Goal: Contribute content: Add original content to the website for others to see

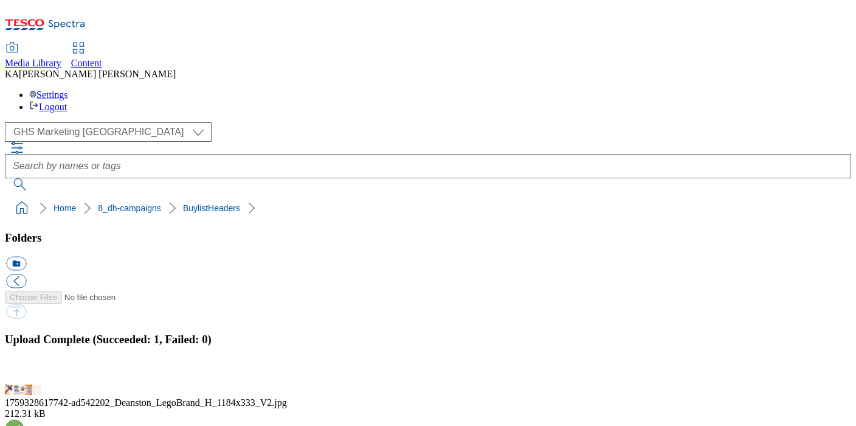
drag, startPoint x: 0, startPoint y: 0, endPoint x: 77, endPoint y: 372, distance: 379.8
click at [24, 371] on button "button" at bounding box center [15, 377] width 18 height 12
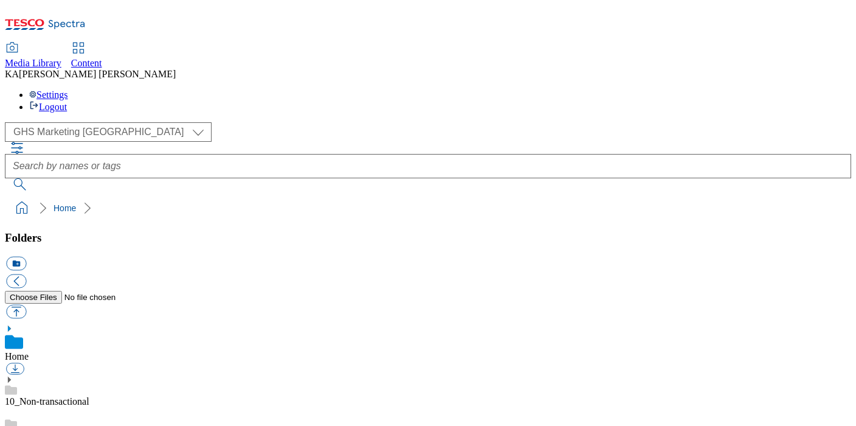
scroll to position [171, 0]
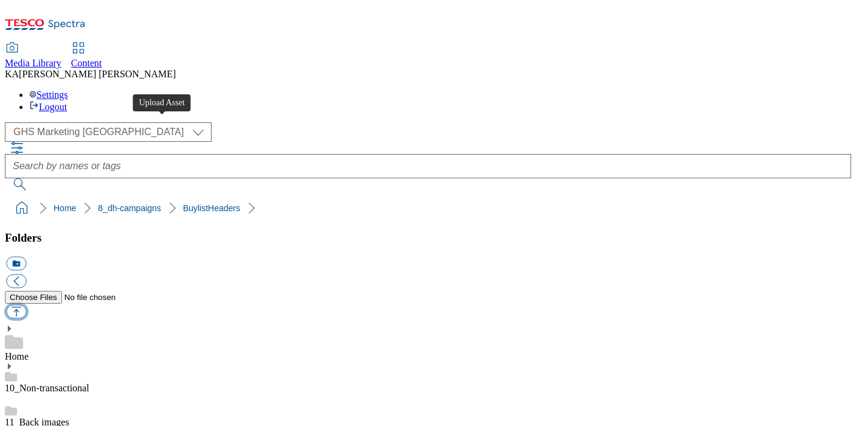
click at [26, 305] on button "button" at bounding box center [16, 312] width 20 height 14
type input "C:\fakepath\1759470909455-ad541844_Campari_LegoBrand_H_1184X333_V3.jpg"
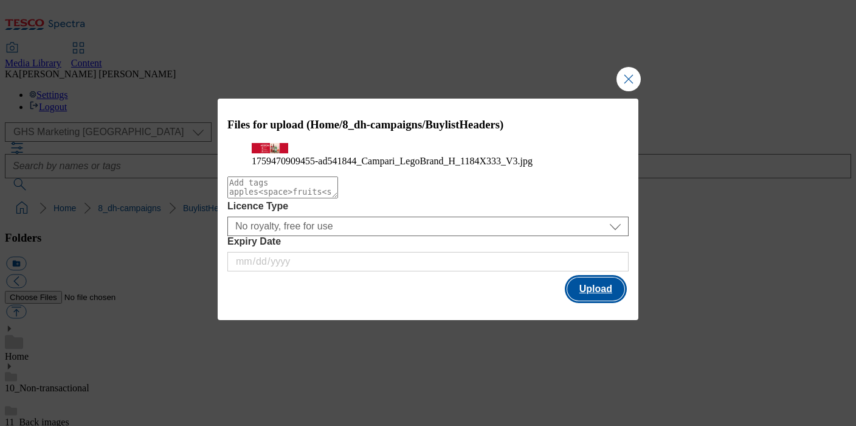
click at [585, 300] on button "Upload" at bounding box center [595, 288] width 57 height 23
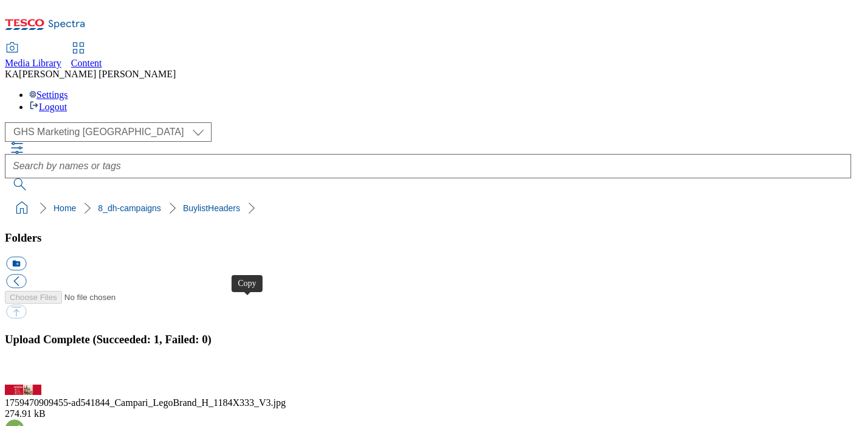
click at [24, 371] on button "button" at bounding box center [15, 377] width 18 height 12
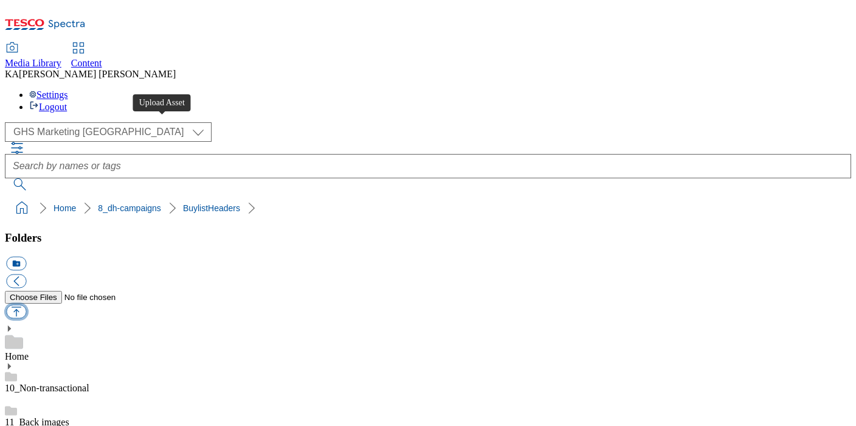
click at [26, 305] on button "button" at bounding box center [16, 312] width 20 height 14
type input "C:\fakepath\1759240324401-ad542223_Oreo_LegoBrand_H_1184X333_V1.jpg"
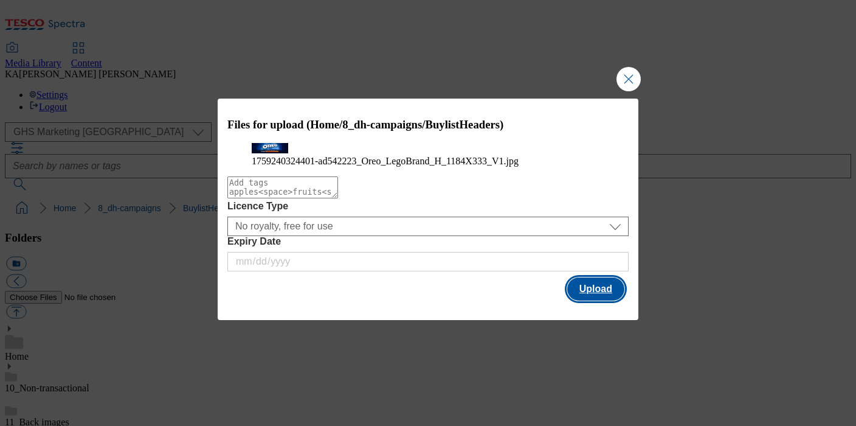
click at [588, 300] on button "Upload" at bounding box center [595, 288] width 57 height 23
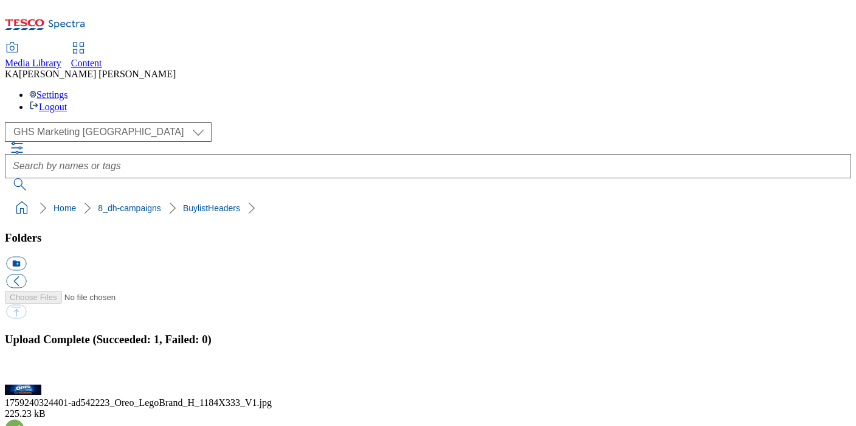
click at [24, 371] on button "button" at bounding box center [15, 377] width 18 height 12
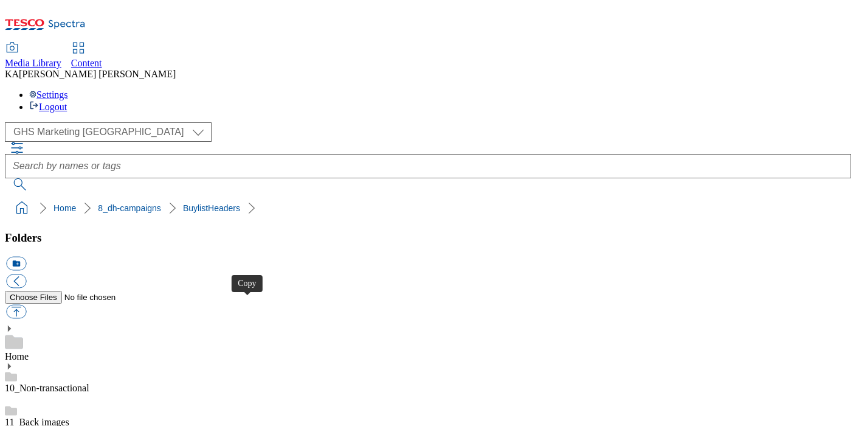
click at [26, 305] on button "button" at bounding box center [16, 312] width 20 height 14
type input "C:\fakepath\1758194871232-ad542159_Tena_Men_LegoBrand_H_1184x333_V1.jpg"
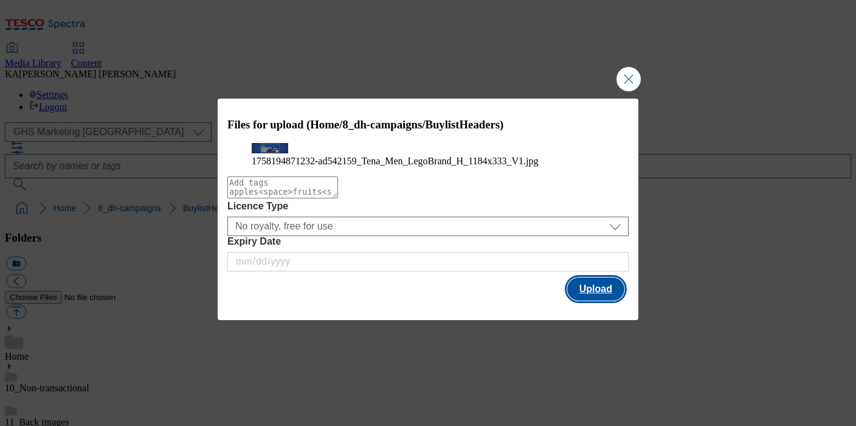
click at [581, 300] on button "Upload" at bounding box center [595, 288] width 57 height 23
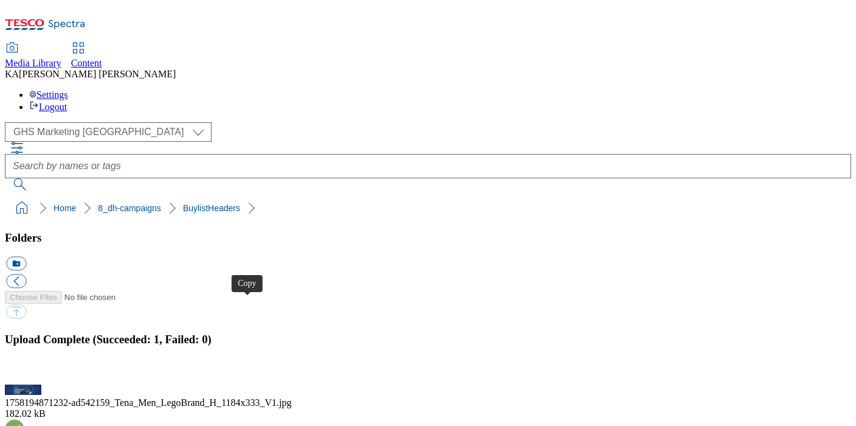
click at [24, 371] on button "button" at bounding box center [15, 377] width 18 height 12
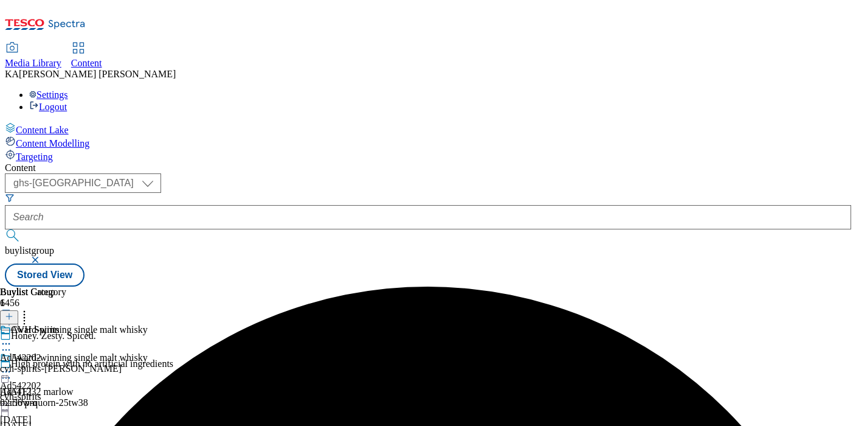
select select "ghs-[GEOGRAPHIC_DATA]"
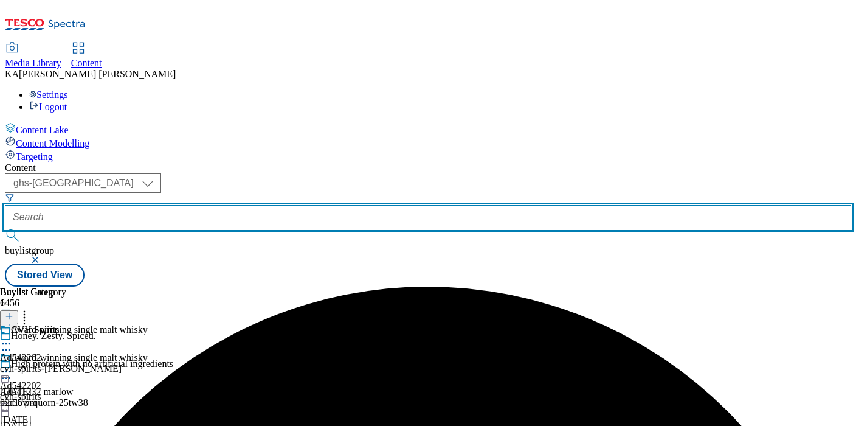
click at [278, 205] on input "text" at bounding box center [428, 217] width 846 height 24
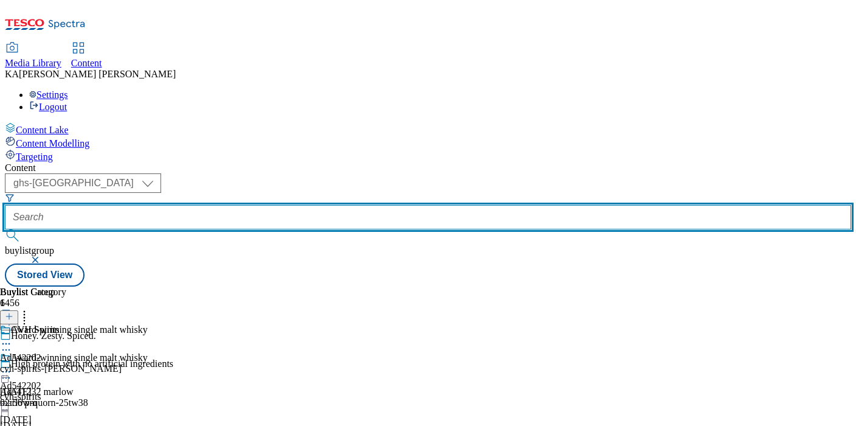
paste input "[PERSON_NAME]-campari-range-25tw33"
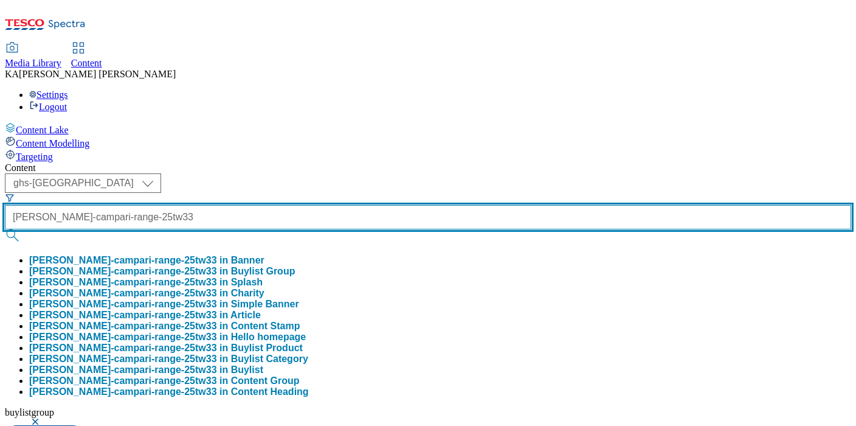
type input "[PERSON_NAME]-campari-range-25tw33"
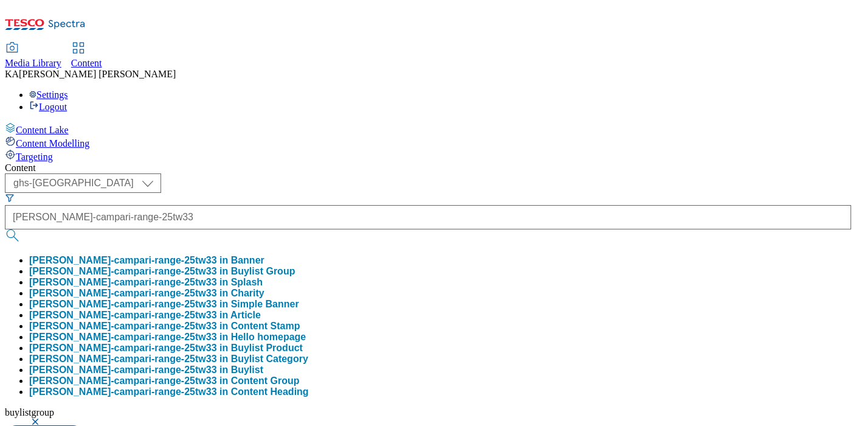
scroll to position [0, 0]
click at [292, 266] on button "[PERSON_NAME]-campari-range-25tw33 in Buylist Group" at bounding box center [162, 271] width 266 height 11
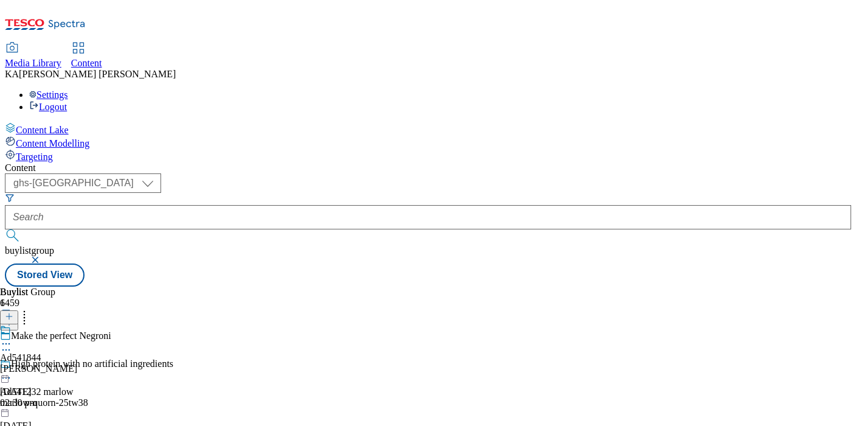
click at [12, 337] on icon at bounding box center [6, 343] width 12 height 12
click at [52, 365] on span "Edit" at bounding box center [45, 369] width 14 height 9
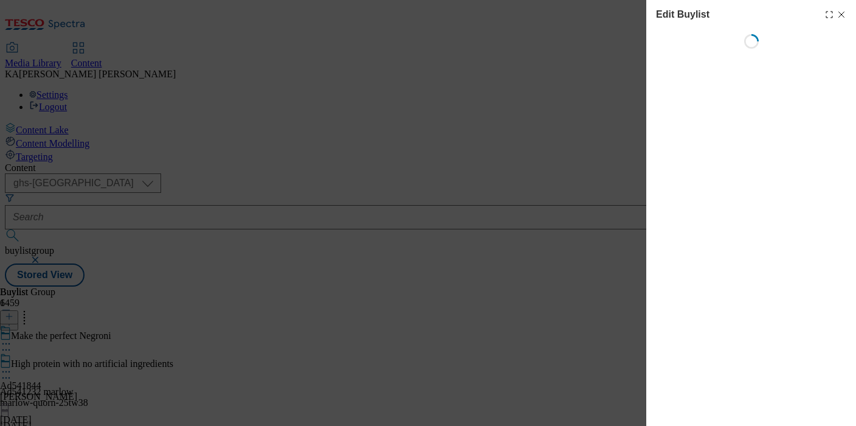
select select "tactical"
select select "supplier funded short term 1-3 weeks"
select select "dunnhumby"
select select "Banner"
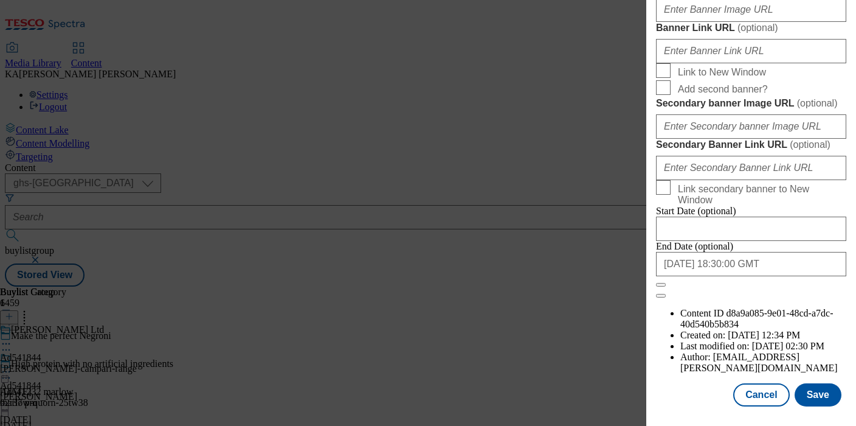
scroll to position [1137, 0]
click at [691, 22] on input "Banner Image URL ( optional )" at bounding box center [751, 10] width 190 height 24
paste input "[URL][DOMAIN_NAME]"
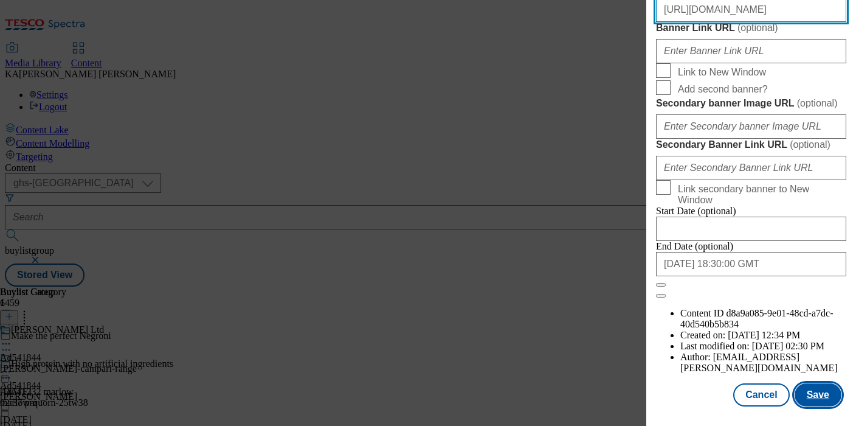
type input "[URL][DOMAIN_NAME]"
click at [807, 386] on button "Save" at bounding box center [818, 394] width 47 height 23
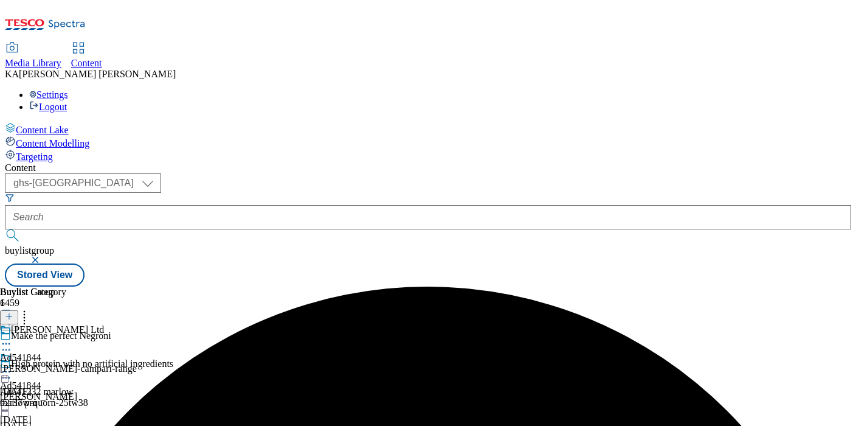
click at [12, 365] on icon at bounding box center [6, 371] width 12 height 12
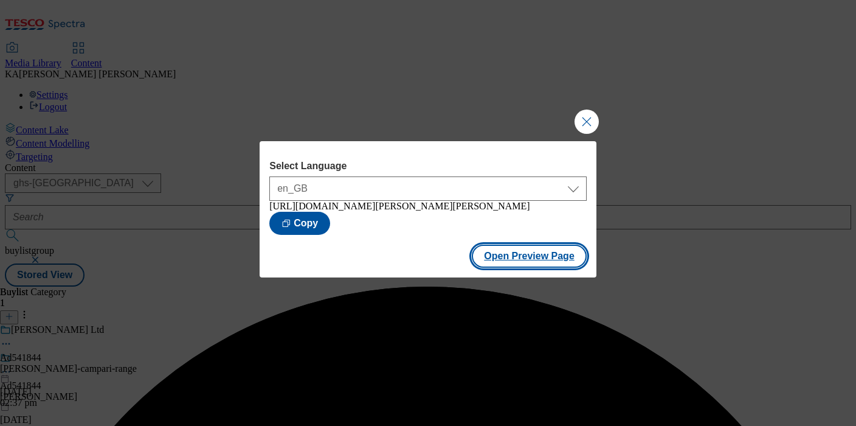
click at [508, 261] on button "Open Preview Page" at bounding box center [529, 255] width 115 height 23
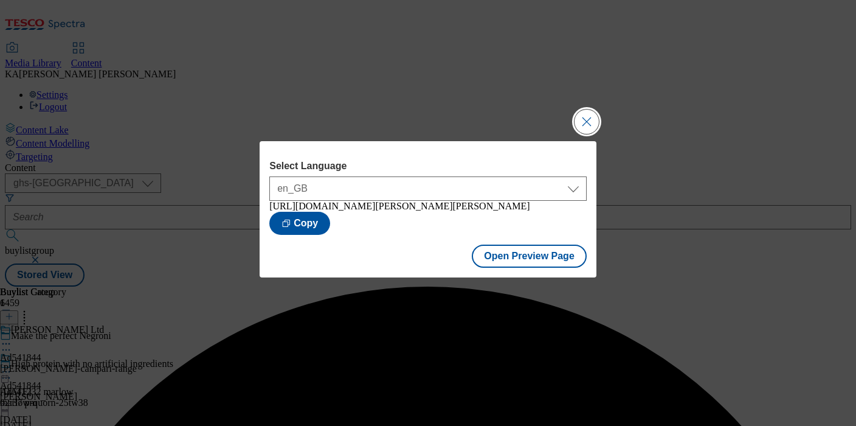
click at [591, 116] on button "Close Modal" at bounding box center [586, 121] width 24 height 24
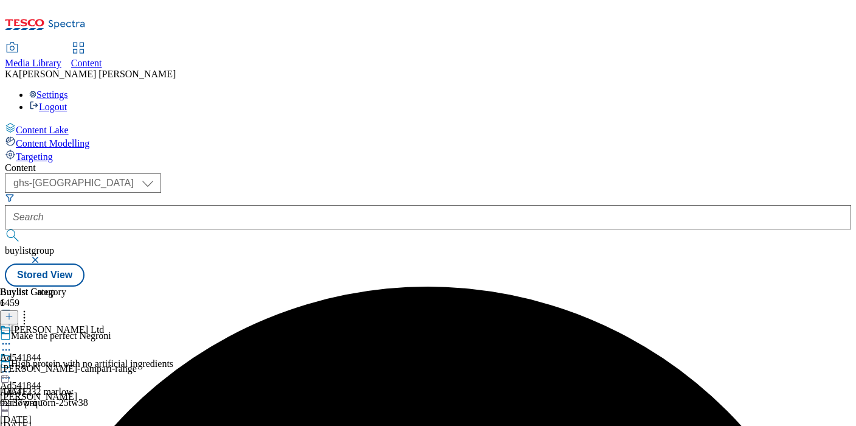
click at [12, 365] on icon at bounding box center [6, 371] width 12 height 12
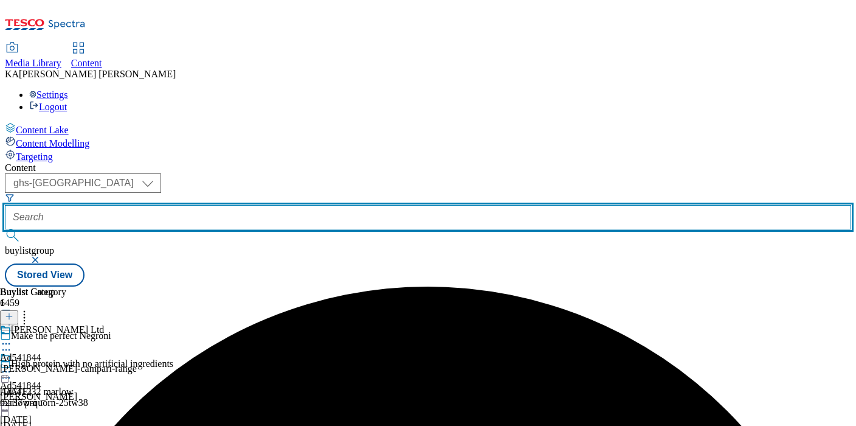
click at [285, 205] on input "text" at bounding box center [428, 217] width 846 height 24
paste input "mondelez-oreo-25tw33"
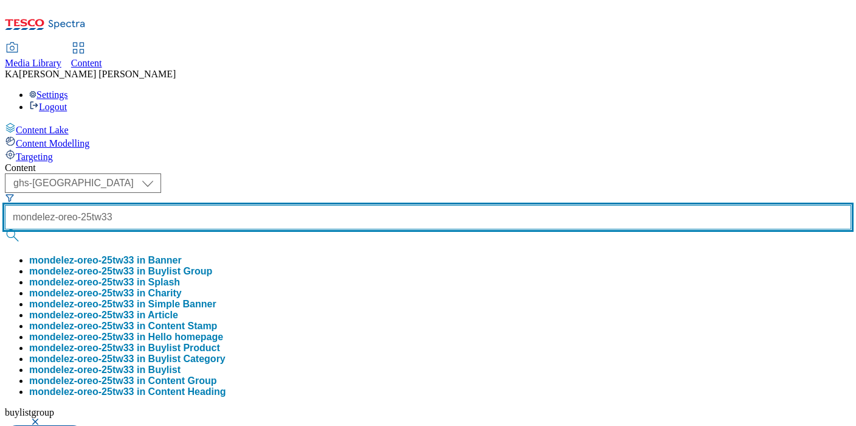
scroll to position [0, 2]
type input "mondelez-oreo-25tw33"
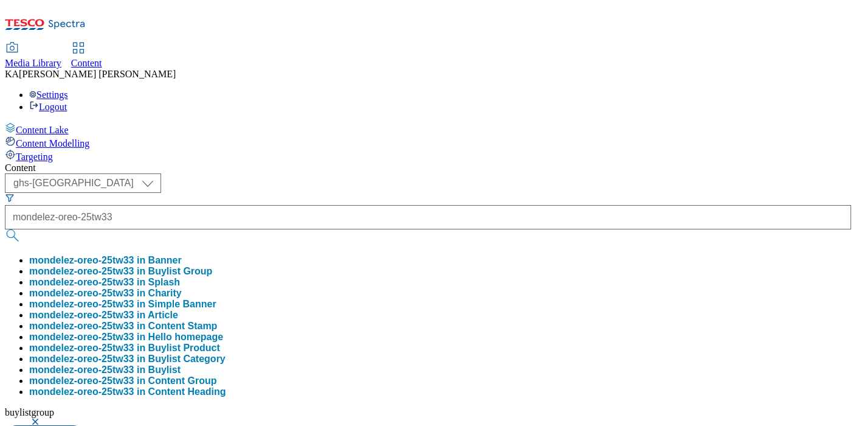
scroll to position [0, 0]
click at [212, 266] on button "mondelez-oreo-25tw33 in Buylist Group" at bounding box center [120, 271] width 183 height 11
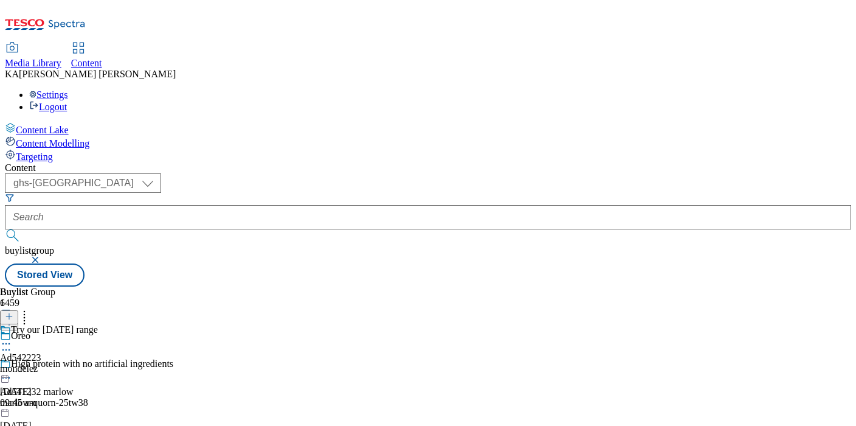
click at [12, 337] on icon at bounding box center [6, 343] width 12 height 12
click at [52, 365] on span "Edit" at bounding box center [45, 369] width 14 height 9
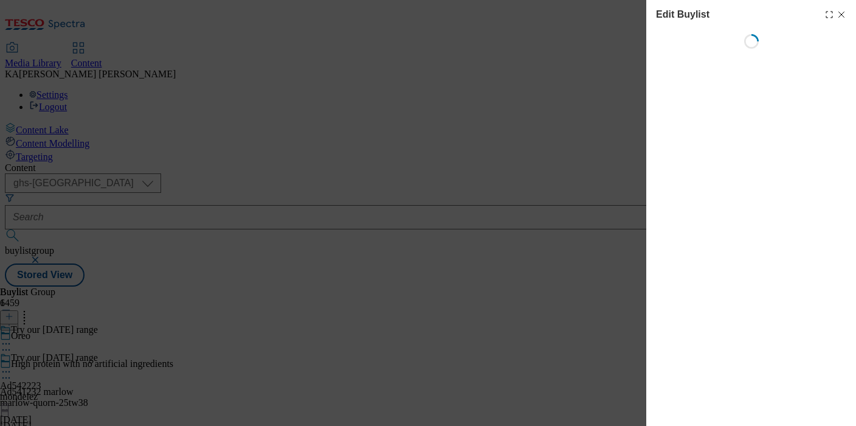
select select "tactical"
select select "supplier funded short term 1-3 weeks"
select select "dunnhumby"
select select "Banner"
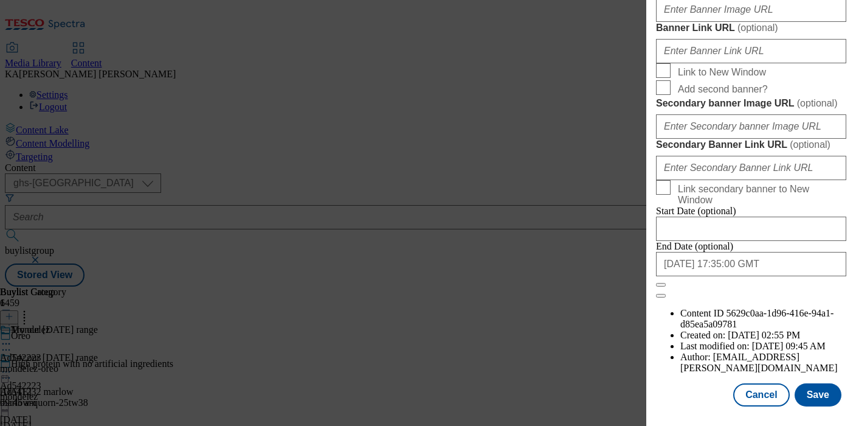
scroll to position [1064, 0]
click at [696, 22] on input "Banner Image URL ( optional )" at bounding box center [751, 10] width 190 height 24
paste input "[URL][DOMAIN_NAME]"
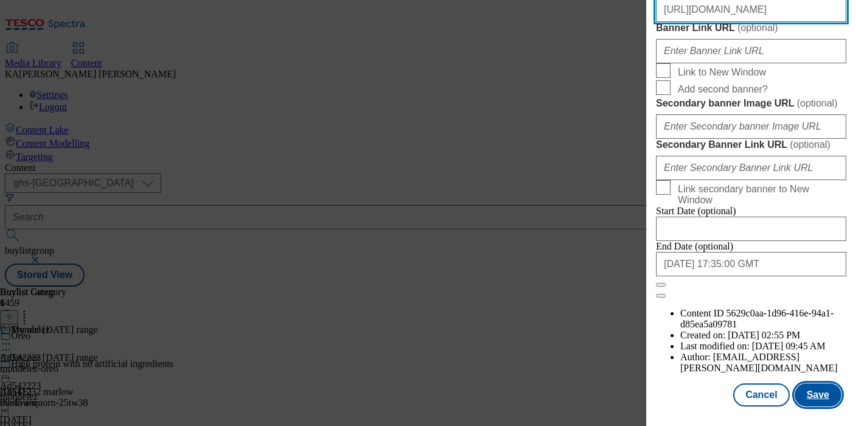
type input "[URL][DOMAIN_NAME]"
click at [817, 390] on button "Save" at bounding box center [818, 394] width 47 height 23
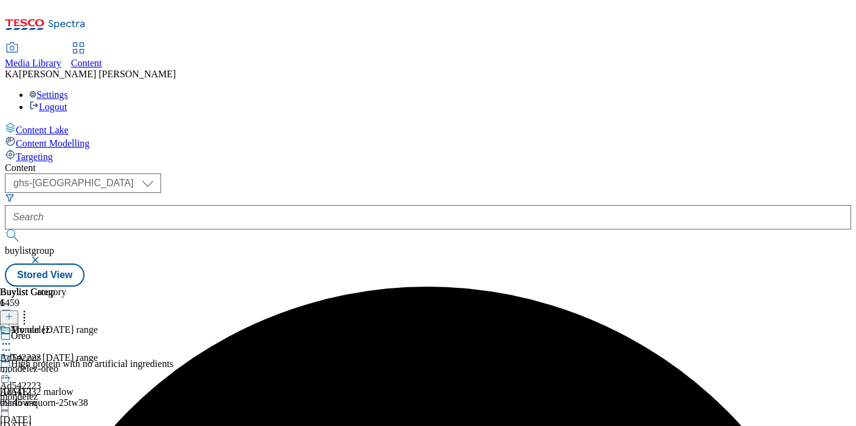
click at [12, 365] on icon at bounding box center [6, 371] width 12 height 12
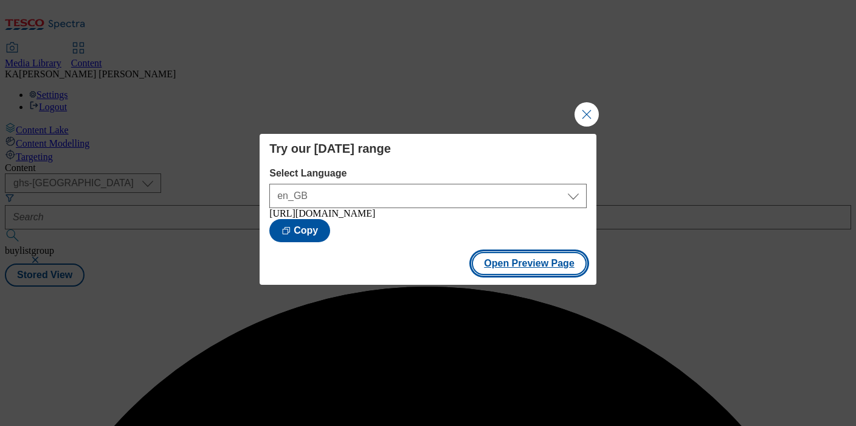
click at [504, 275] on button "Open Preview Page" at bounding box center [529, 263] width 115 height 23
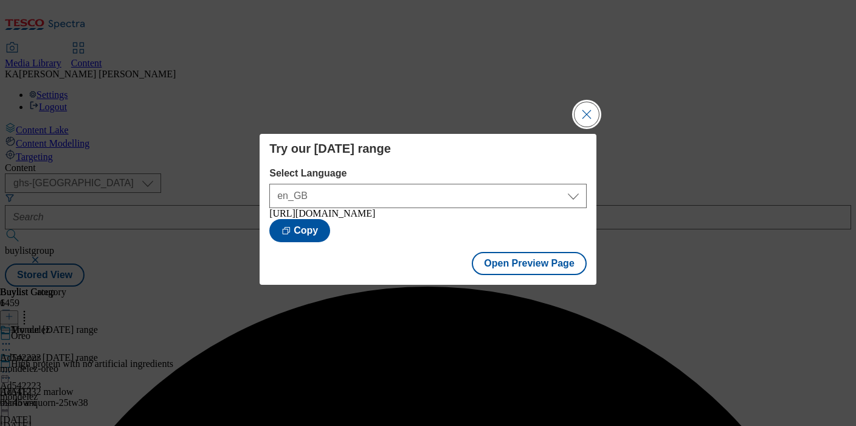
click at [593, 105] on button "Close Modal" at bounding box center [586, 114] width 24 height 24
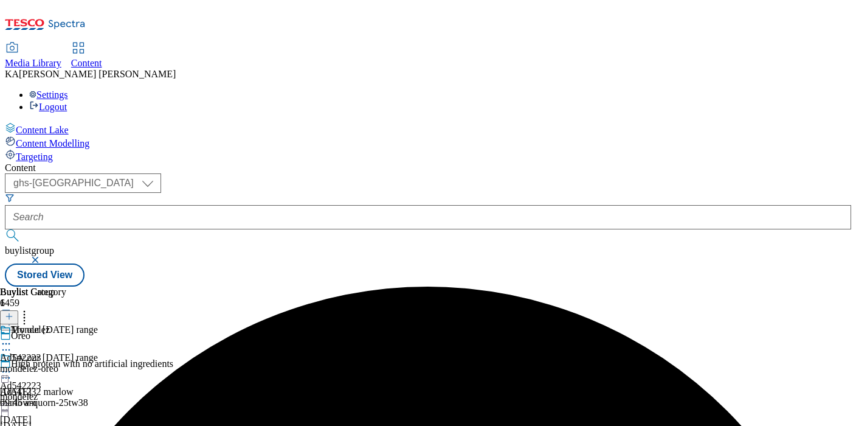
click at [12, 365] on icon at bounding box center [6, 371] width 12 height 12
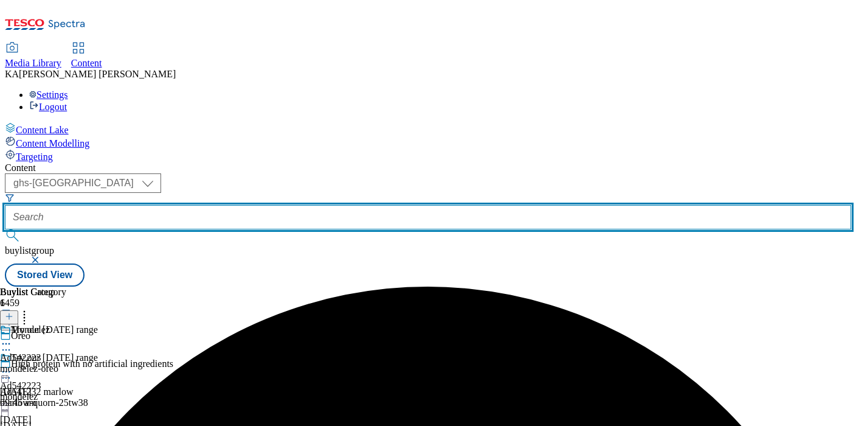
click at [276, 205] on input "text" at bounding box center [428, 217] width 846 height 24
paste input "sca-[PERSON_NAME]-men-25tw33"
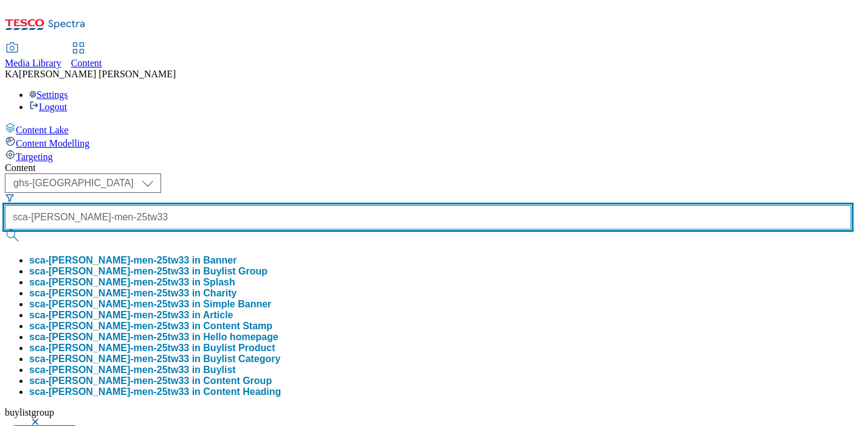
type input "sca-[PERSON_NAME]-men-25tw33"
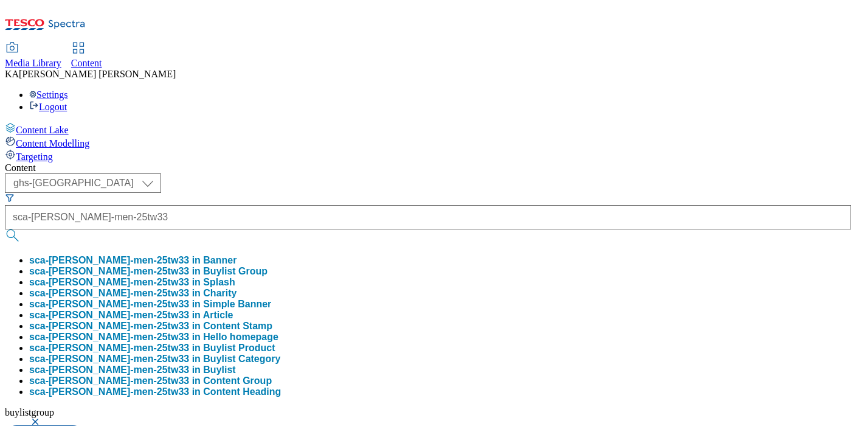
click at [267, 266] on button "sca-[PERSON_NAME]-men-25tw33 in Buylist Group" at bounding box center [148, 271] width 238 height 11
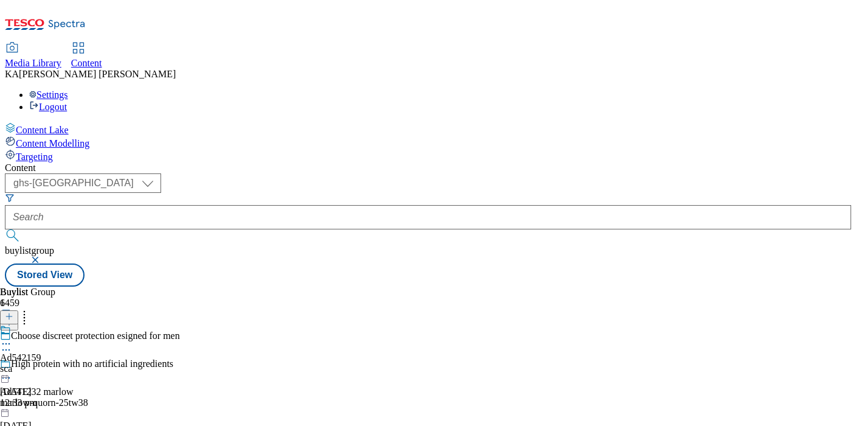
click at [12, 337] on icon at bounding box center [6, 343] width 12 height 12
click at [52, 365] on span "Edit" at bounding box center [45, 369] width 14 height 9
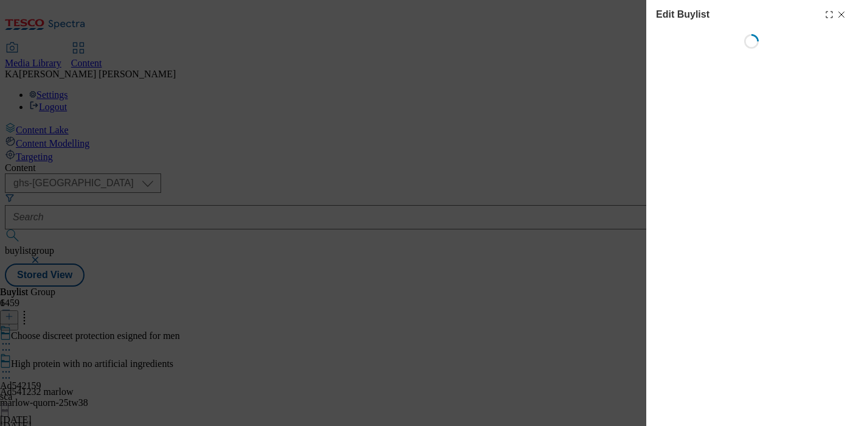
select select "tactical"
select select "supplier funded short term 1-3 weeks"
select select "dunnhumby"
select select "Banner"
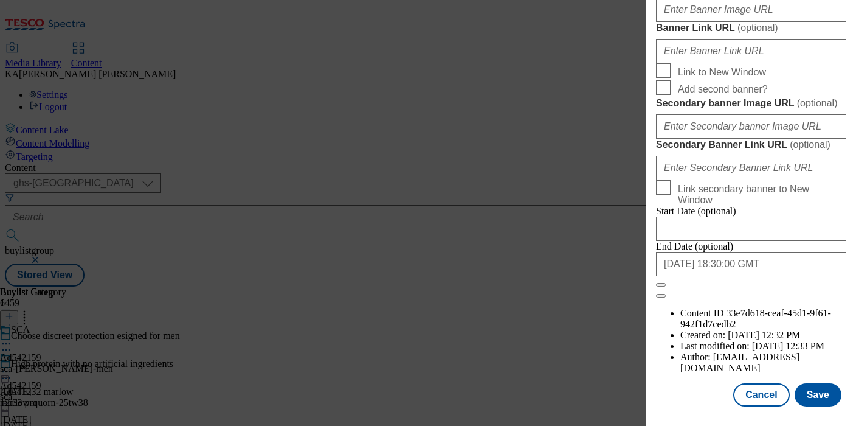
scroll to position [1093, 0]
click at [694, 22] on input "Banner Image URL ( optional )" at bounding box center [751, 10] width 190 height 24
paste input "[URL][DOMAIN_NAME]"
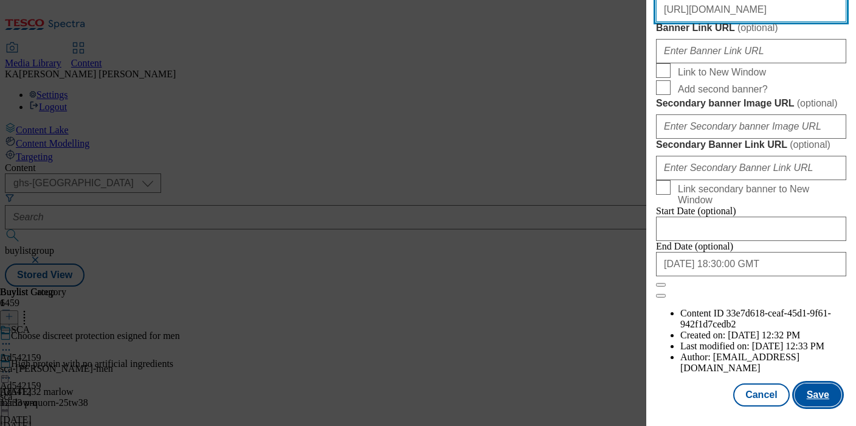
type input "[URL][DOMAIN_NAME]"
click at [823, 395] on button "Save" at bounding box center [818, 394] width 47 height 23
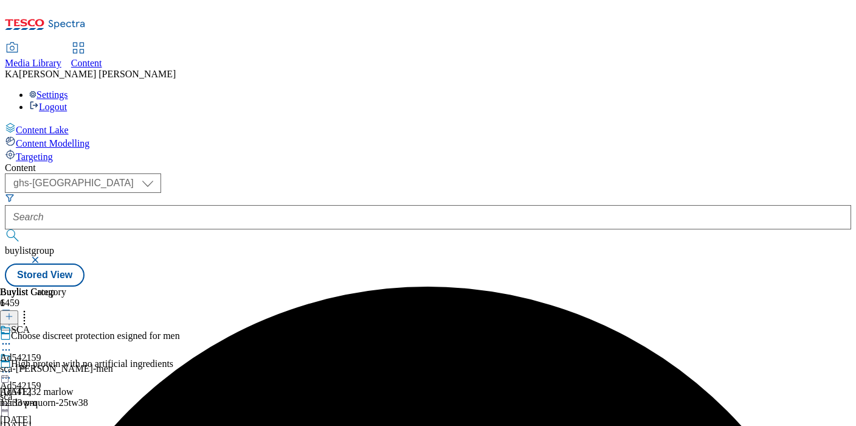
click at [12, 365] on icon at bounding box center [6, 371] width 12 height 12
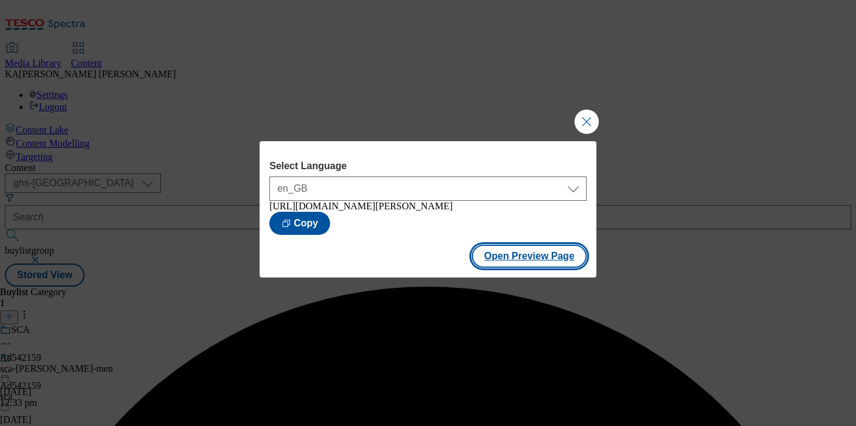
click at [489, 266] on button "Open Preview Page" at bounding box center [529, 255] width 115 height 23
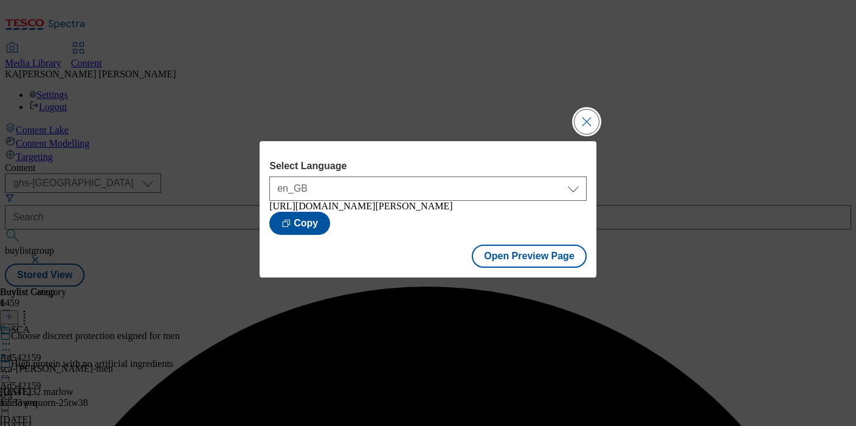
click at [587, 120] on button "Close Modal" at bounding box center [586, 121] width 24 height 24
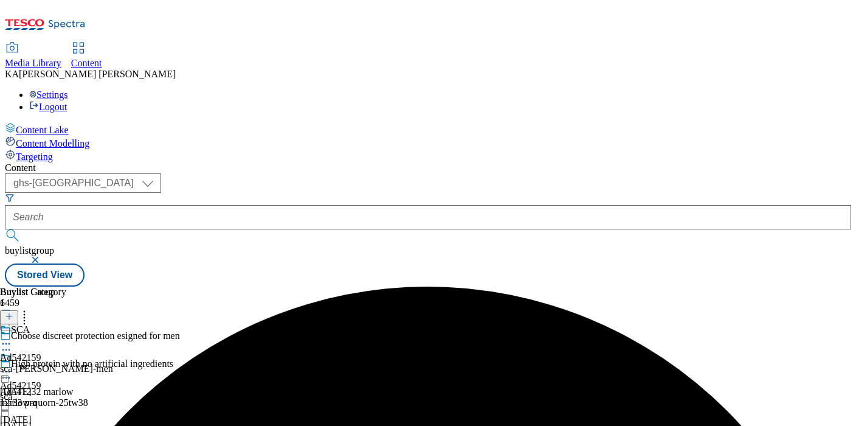
click at [12, 365] on icon at bounding box center [6, 371] width 12 height 12
